Goal: Navigation & Orientation: Find specific page/section

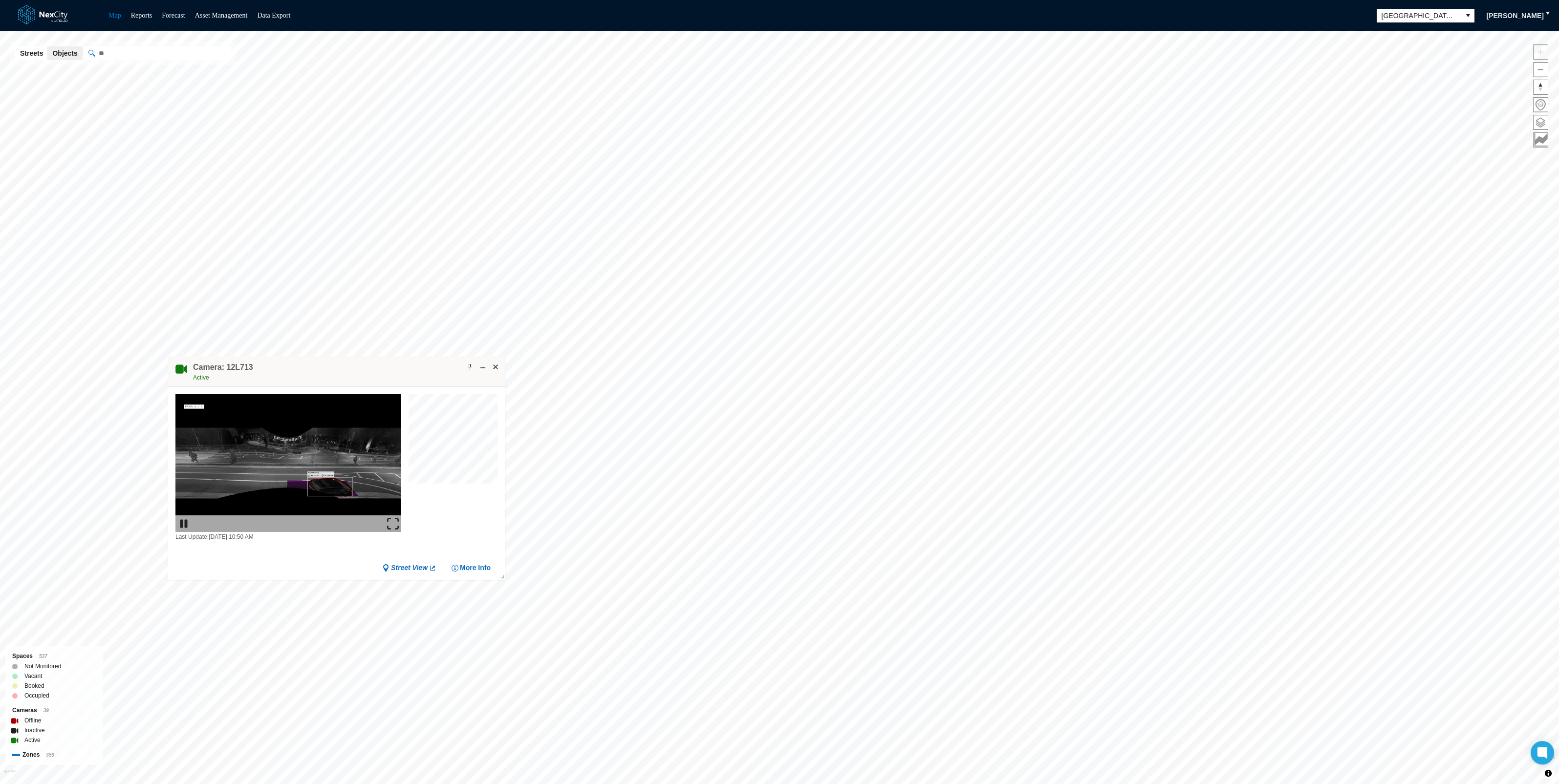
click at [390, 524] on img at bounding box center [393, 524] width 11 height 11
click at [495, 367] on span at bounding box center [496, 366] width 8 height 8
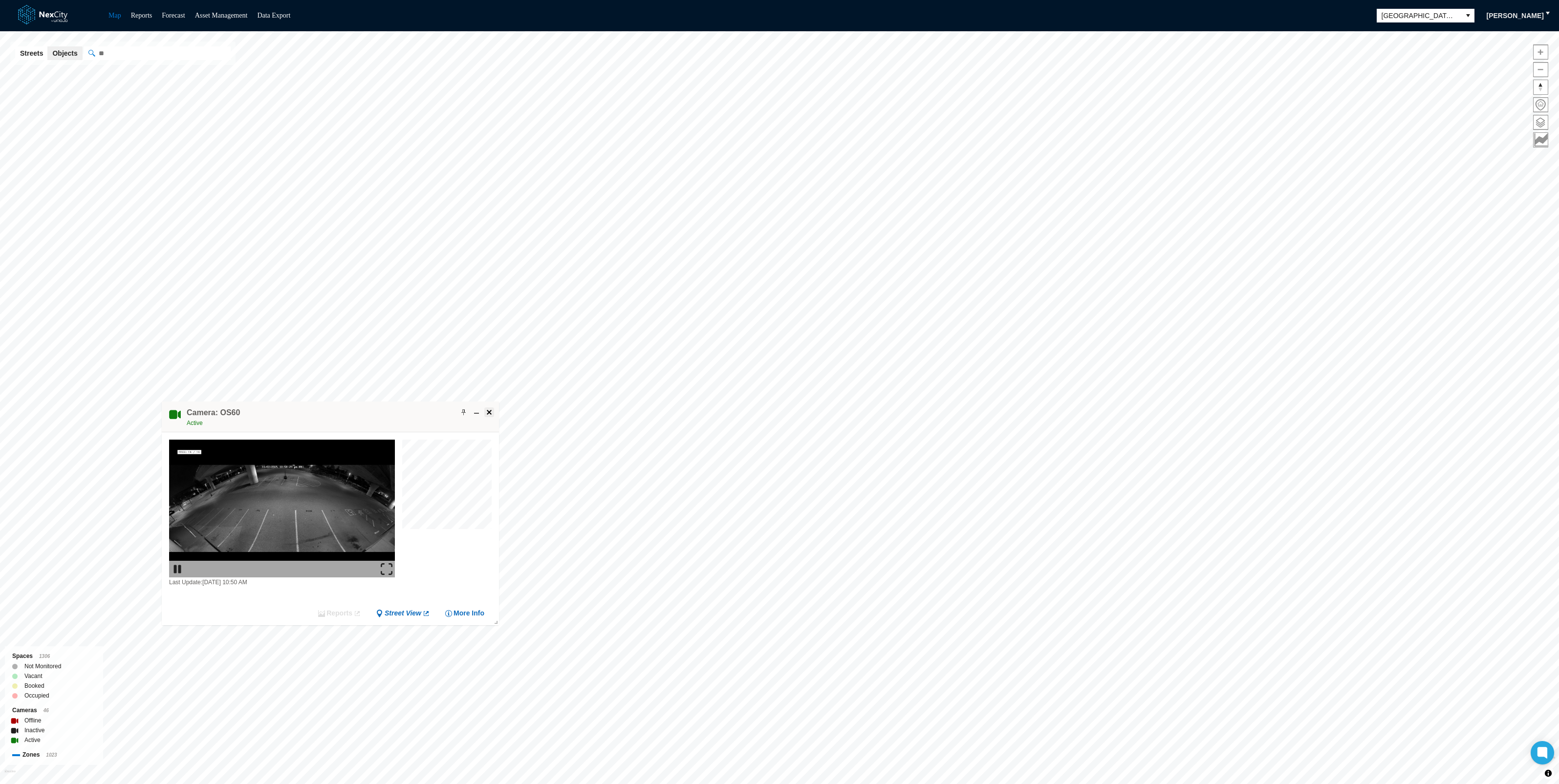
click at [491, 411] on span at bounding box center [489, 412] width 8 height 8
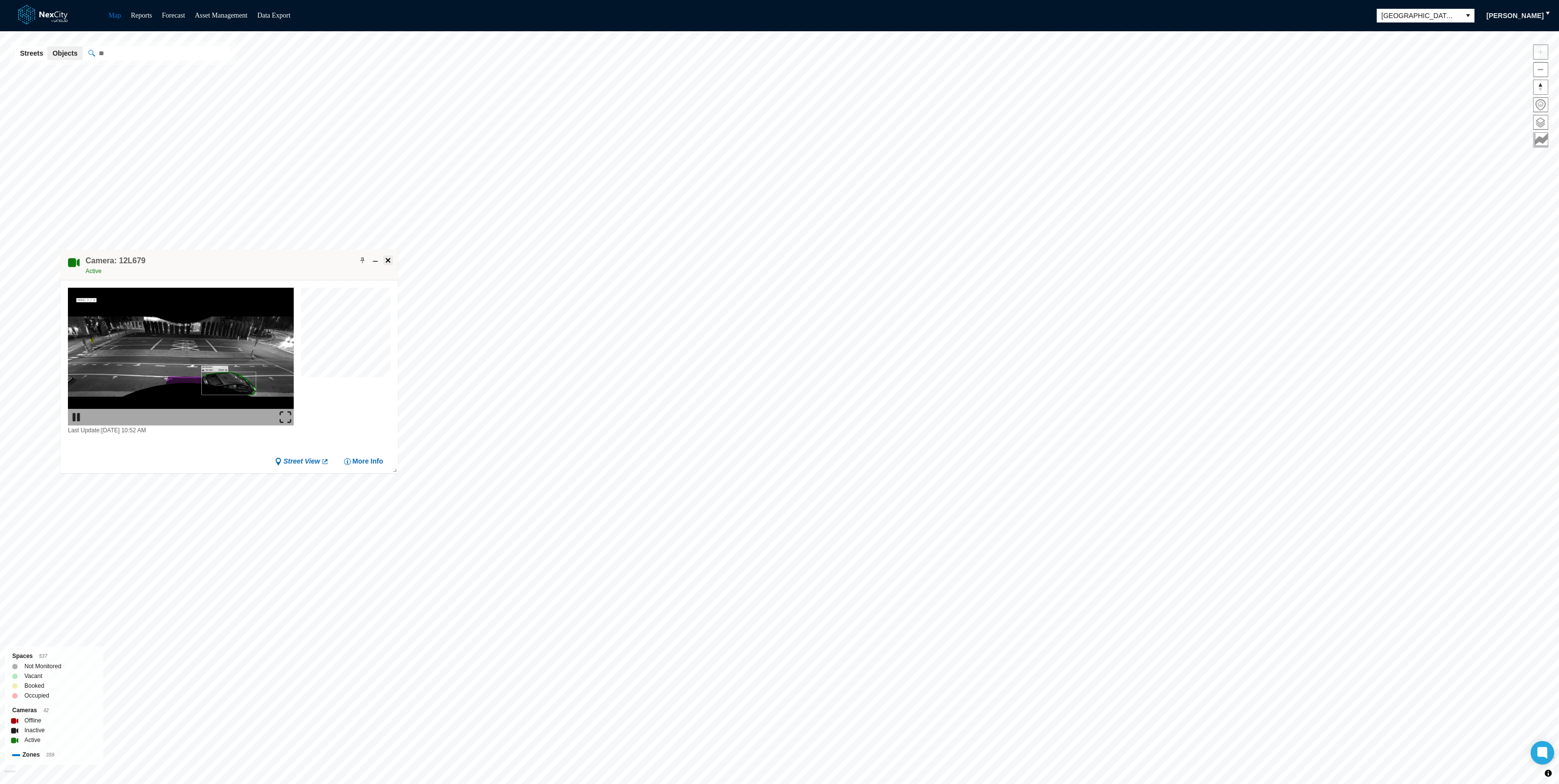
click at [388, 260] on span at bounding box center [388, 260] width 8 height 8
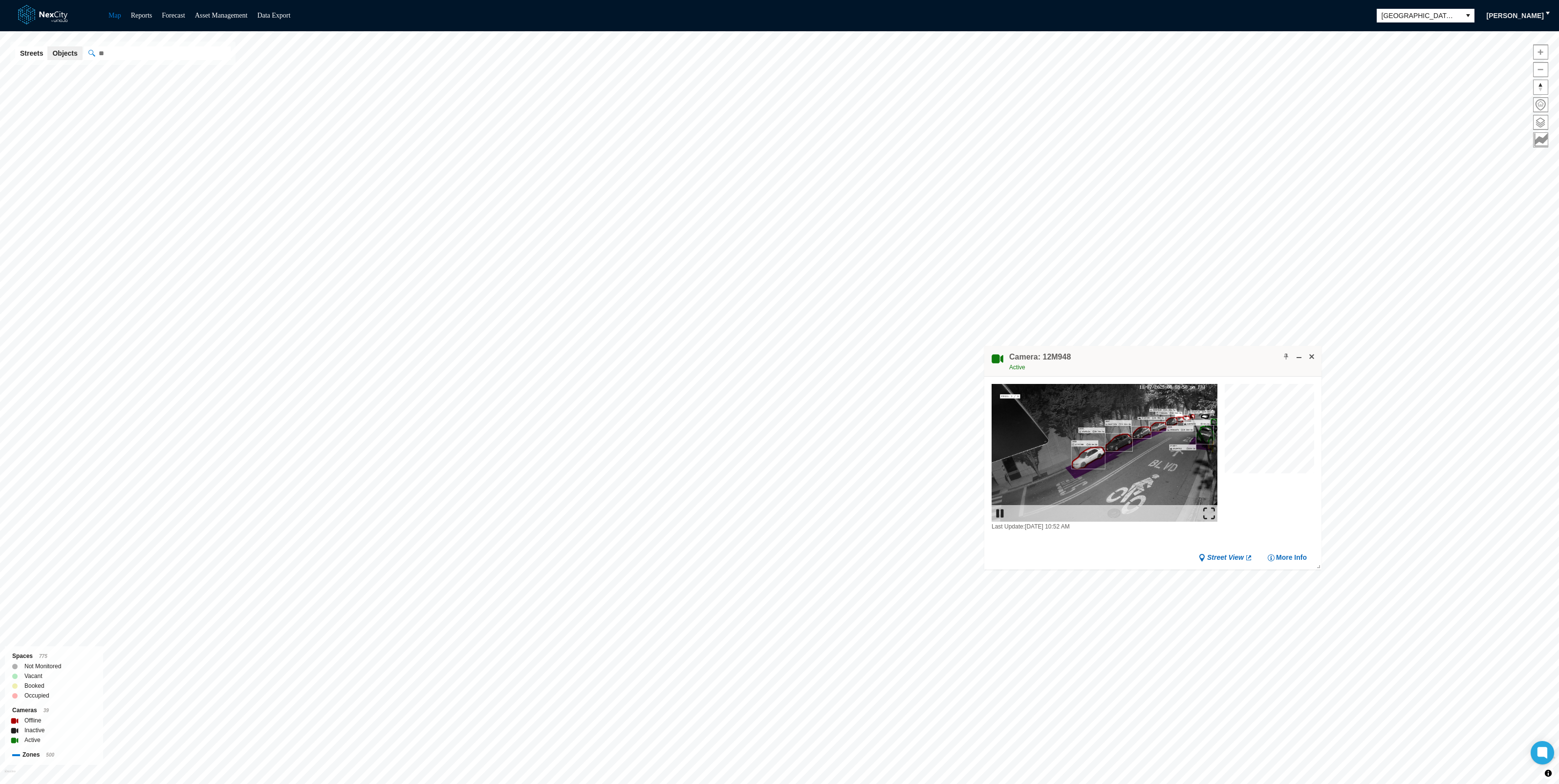
drag, startPoint x: 818, startPoint y: 358, endPoint x: 1159, endPoint y: 344, distance: 341.3
click at [1159, 345] on div "Camera: 12M948 Active" at bounding box center [1153, 361] width 337 height 30
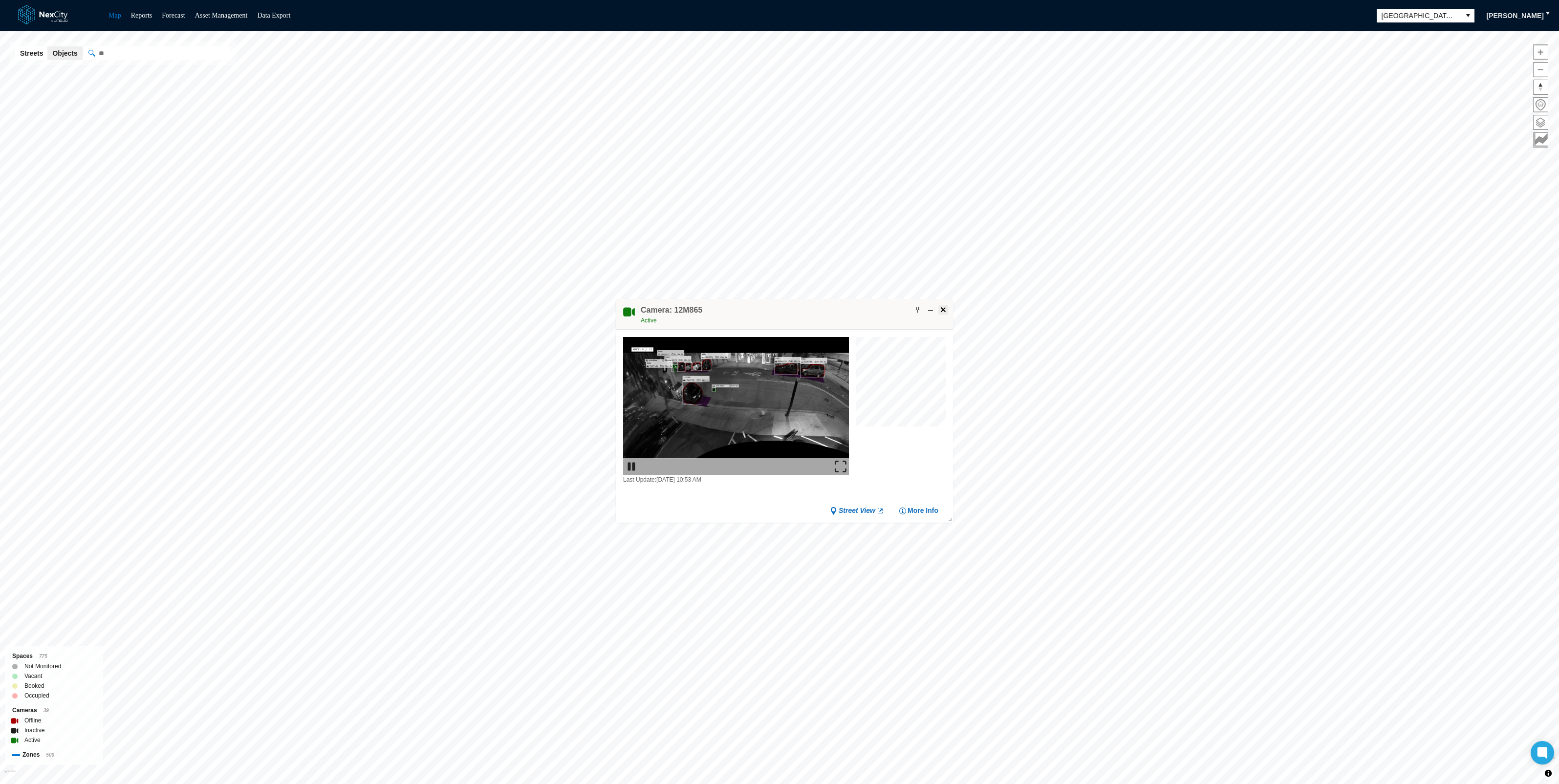
click at [944, 309] on span at bounding box center [943, 309] width 8 height 8
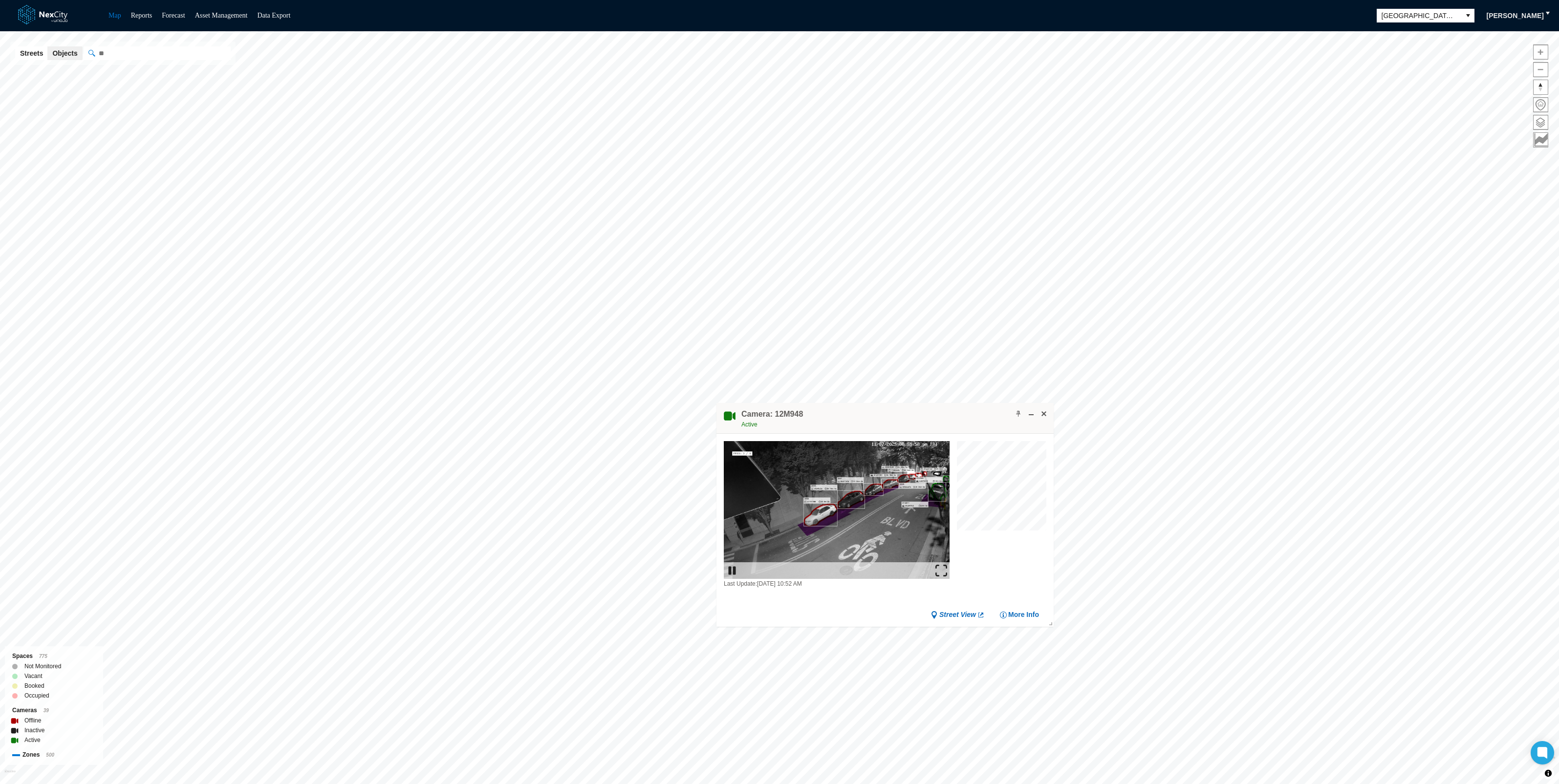
drag, startPoint x: 814, startPoint y: 364, endPoint x: 879, endPoint y: 420, distance: 85.8
click at [879, 420] on div "Camera: 12M948 Active" at bounding box center [885, 419] width 337 height 30
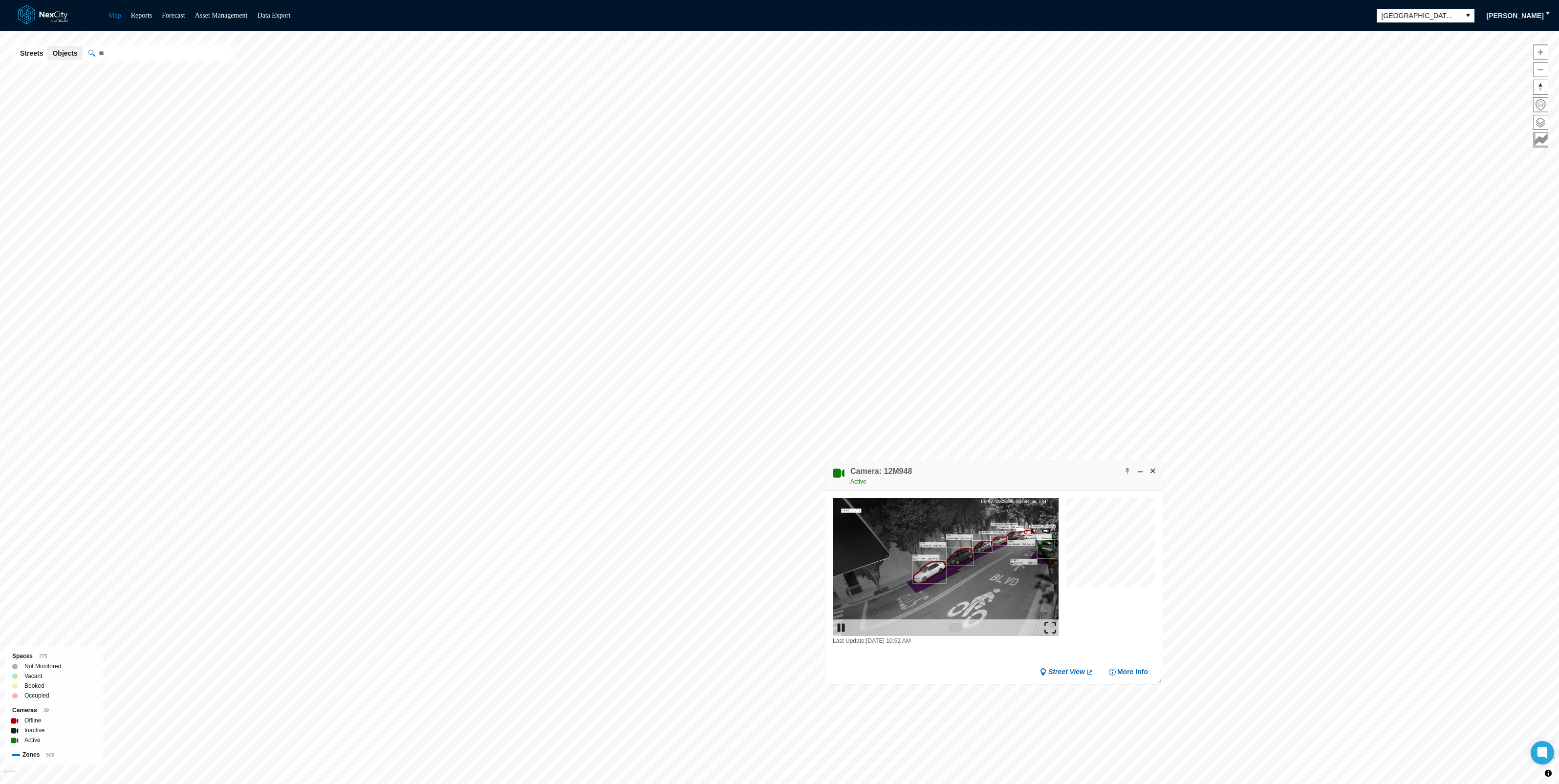
drag, startPoint x: 836, startPoint y: 420, endPoint x: 946, endPoint y: 476, distance: 123.4
click at [946, 476] on div "Camera: 12M948 Active" at bounding box center [993, 476] width 337 height 30
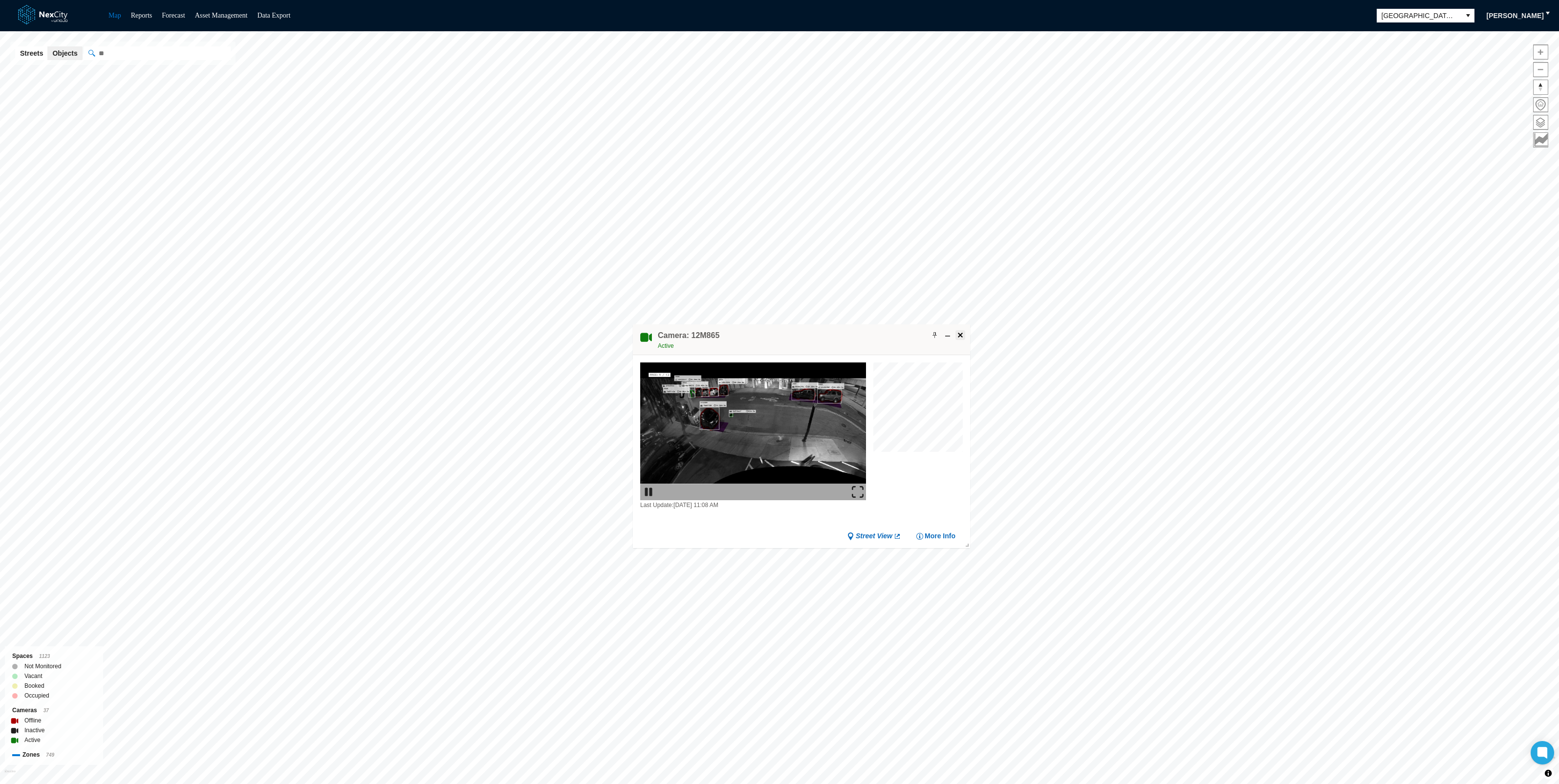
click at [960, 331] on span at bounding box center [960, 335] width 8 height 8
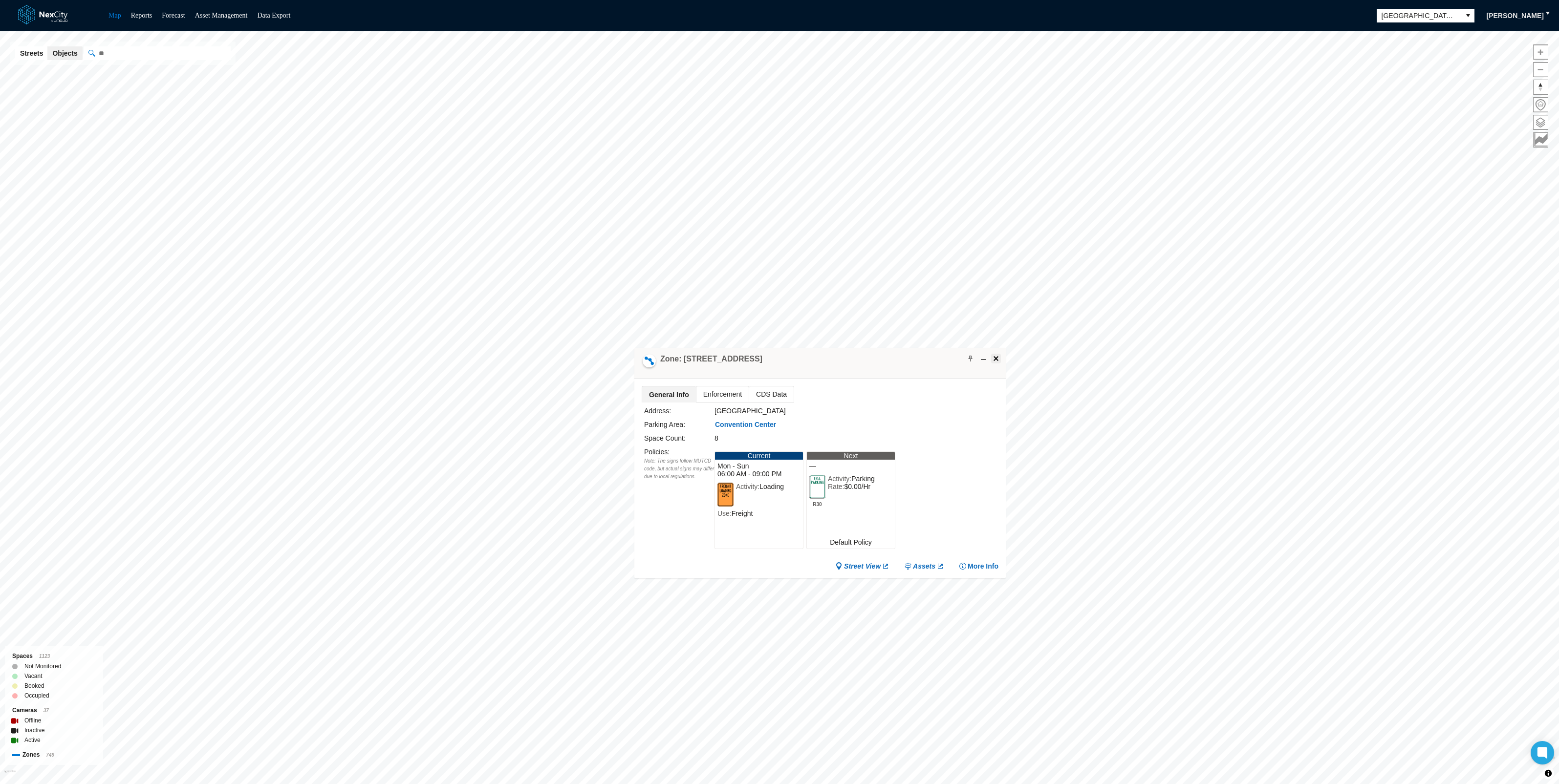
click at [991, 360] on button at bounding box center [996, 359] width 9 height 9
